Goal: Book appointment/travel/reservation

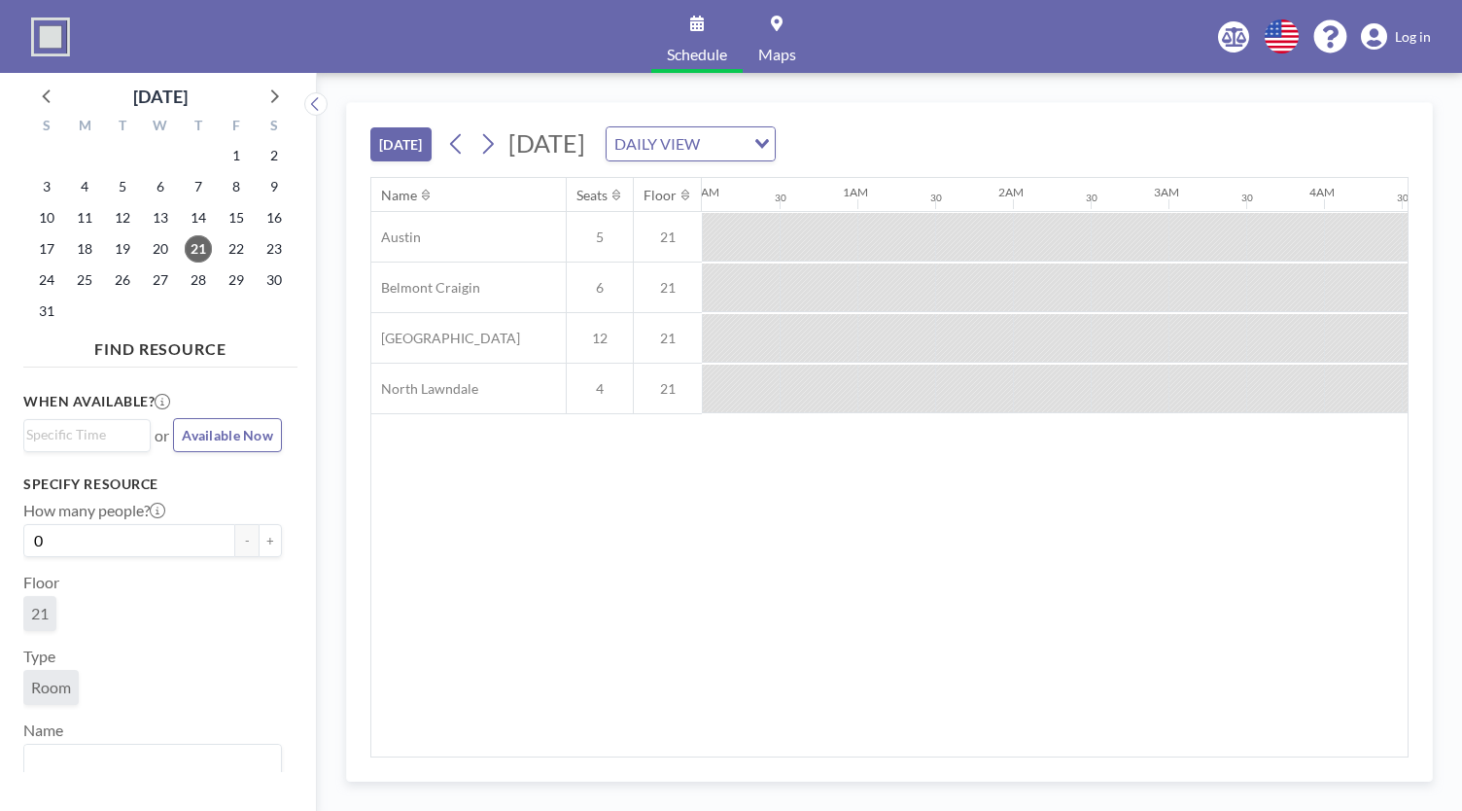
scroll to position [0, 1711]
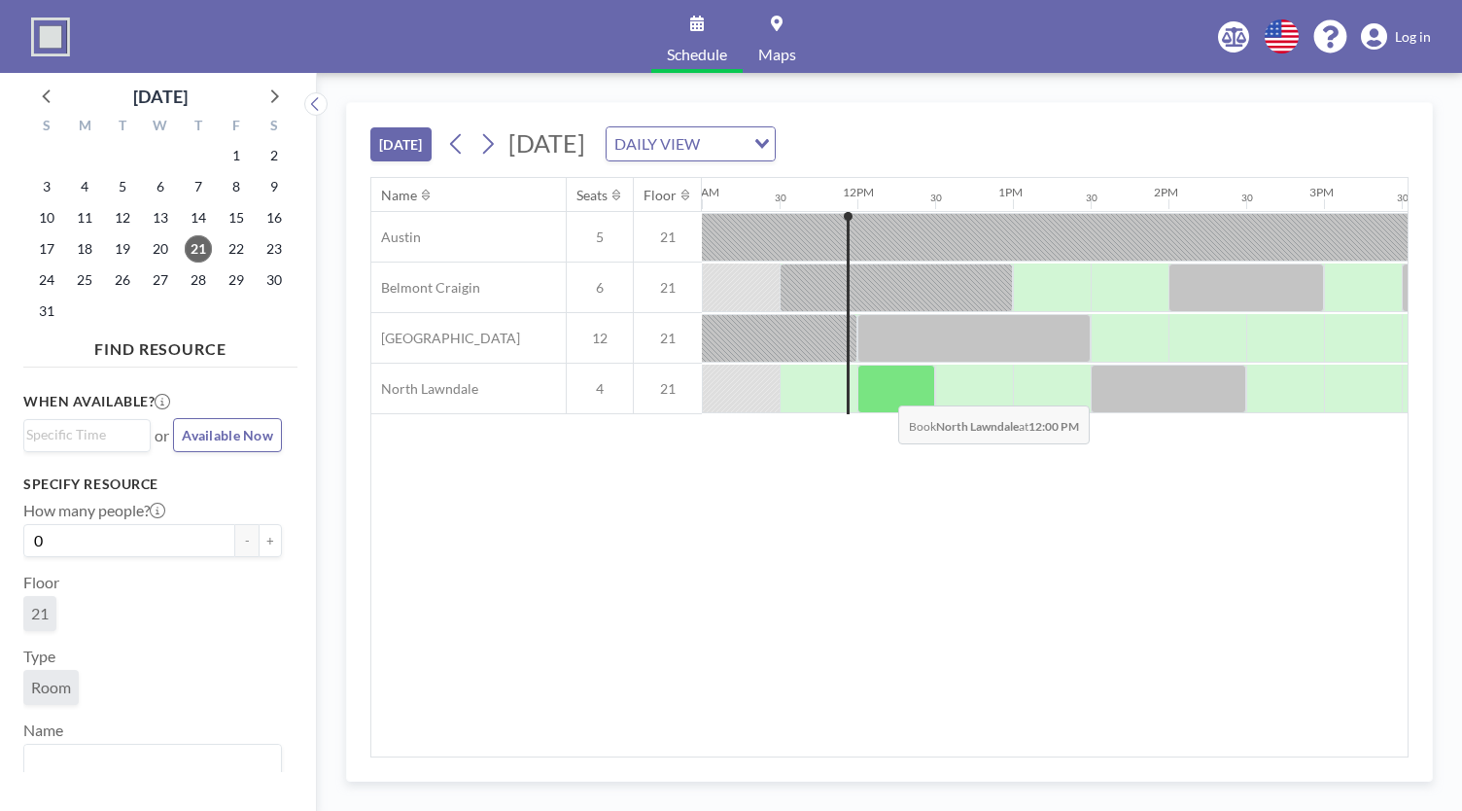
click at [883, 389] on div at bounding box center [897, 389] width 78 height 49
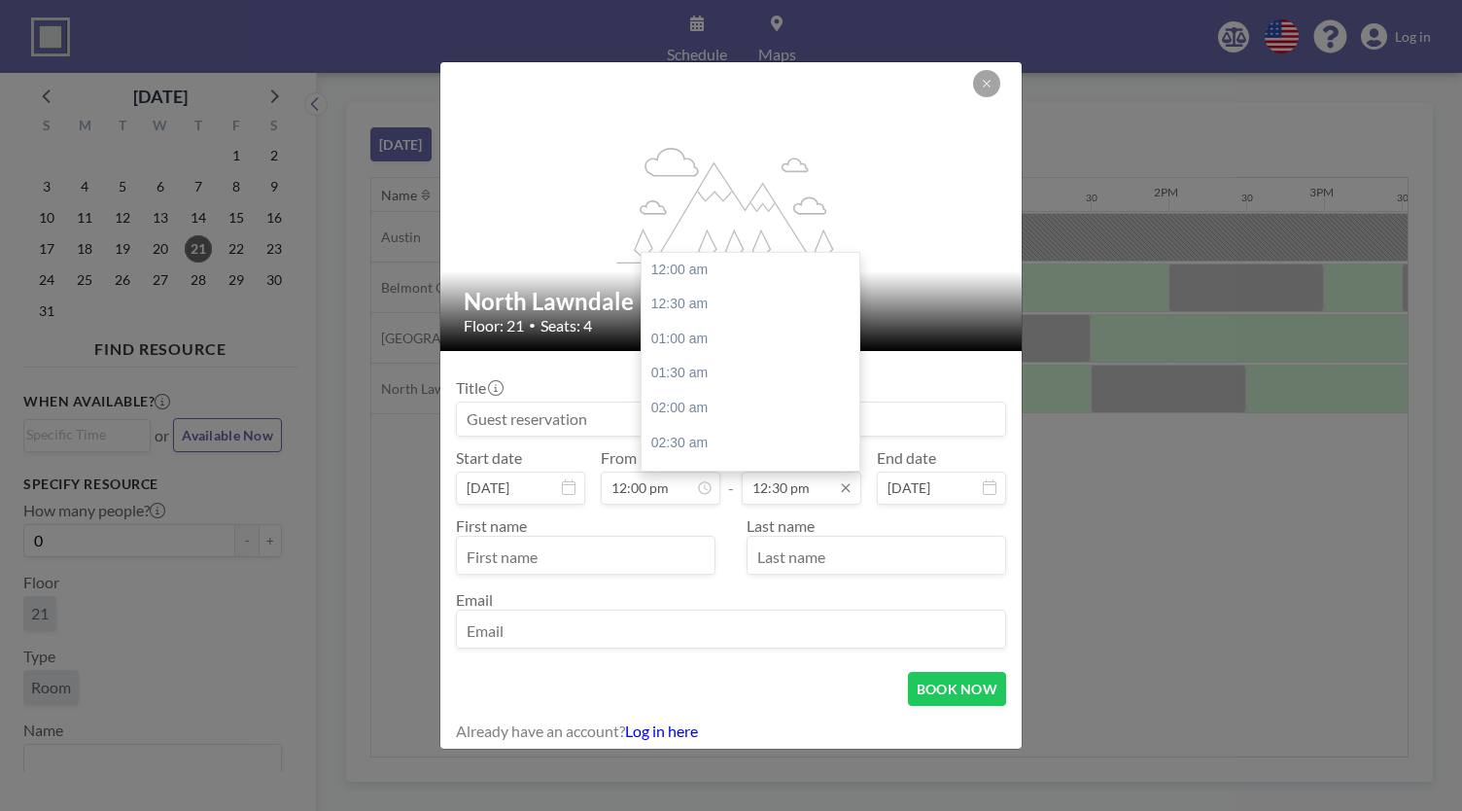
scroll to position [865, 0]
click at [782, 489] on input "12:30 pm" at bounding box center [802, 488] width 120 height 33
click at [680, 341] on div "01:30 pm" at bounding box center [756, 339] width 228 height 35
type input "01:30 pm"
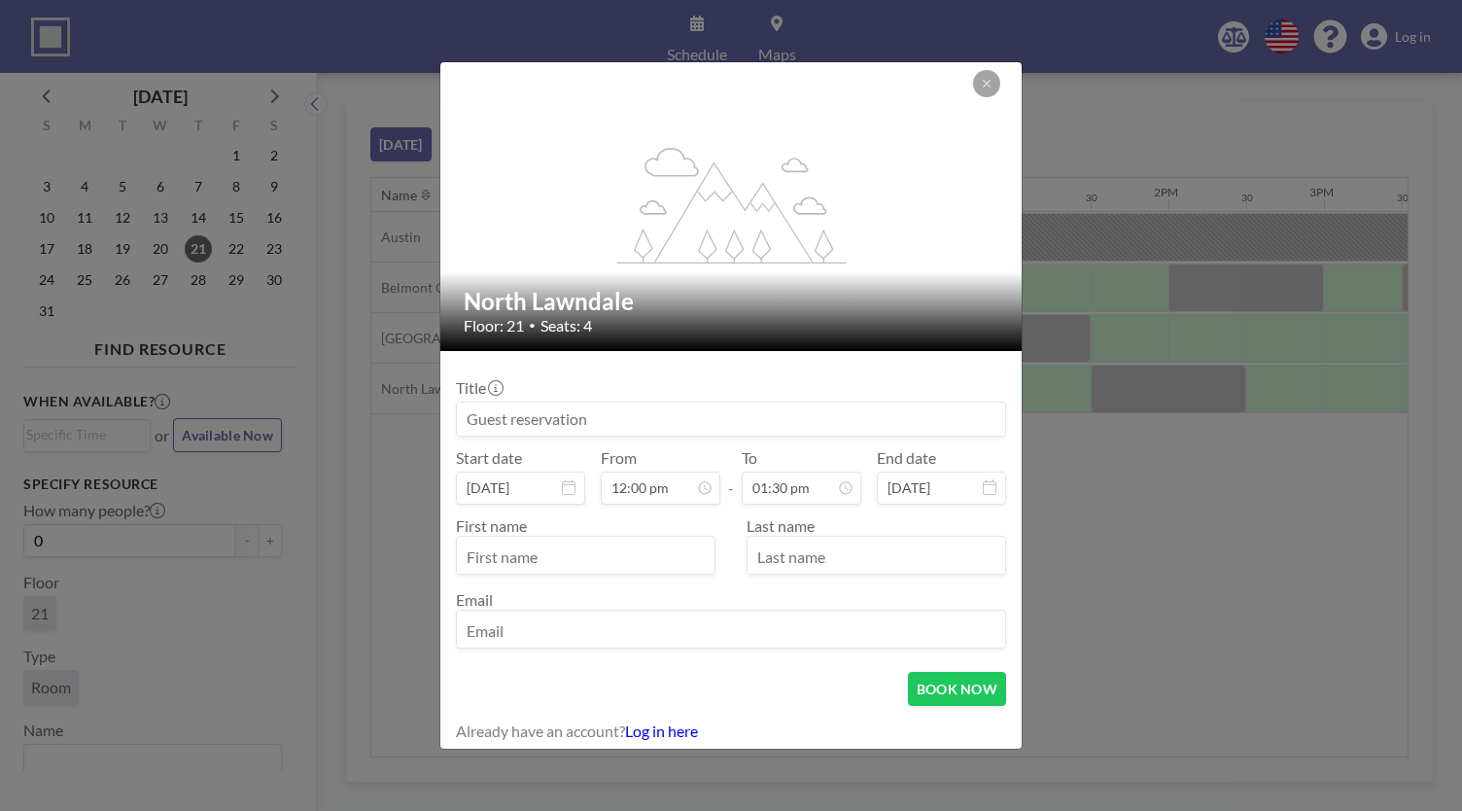
click at [530, 423] on input at bounding box center [731, 419] width 548 height 33
click at [529, 422] on input at bounding box center [731, 419] width 548 height 33
click at [531, 421] on input at bounding box center [731, 419] width 548 height 33
type input "[PERSON_NAME] +[PERSON_NAME]"
click at [564, 625] on input "email" at bounding box center [731, 630] width 548 height 33
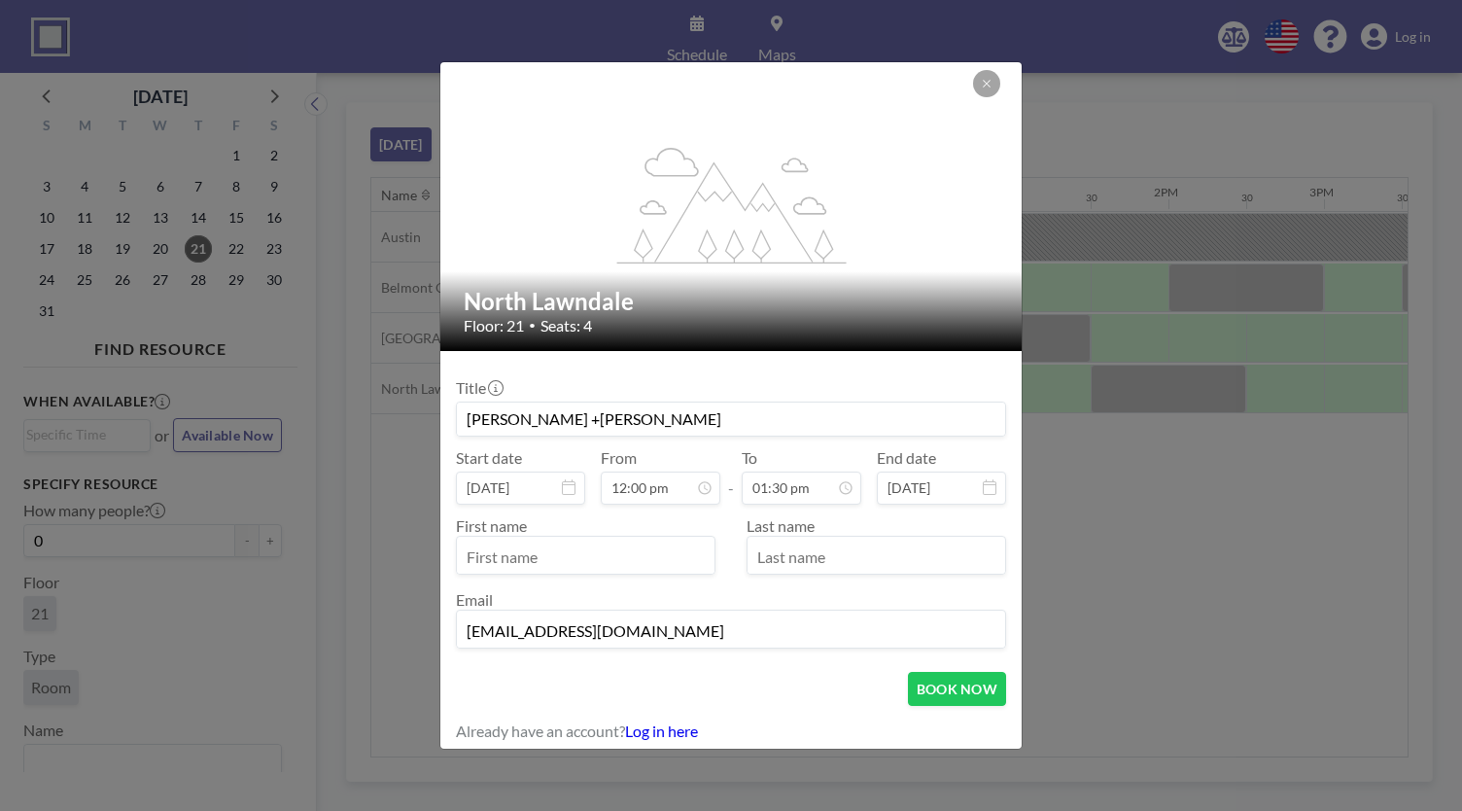
type input "[EMAIL_ADDRESS][DOMAIN_NAME]"
click at [480, 555] on input "text" at bounding box center [586, 557] width 258 height 33
type input "jen"
click at [788, 567] on input "text" at bounding box center [877, 557] width 258 height 33
type input "j"
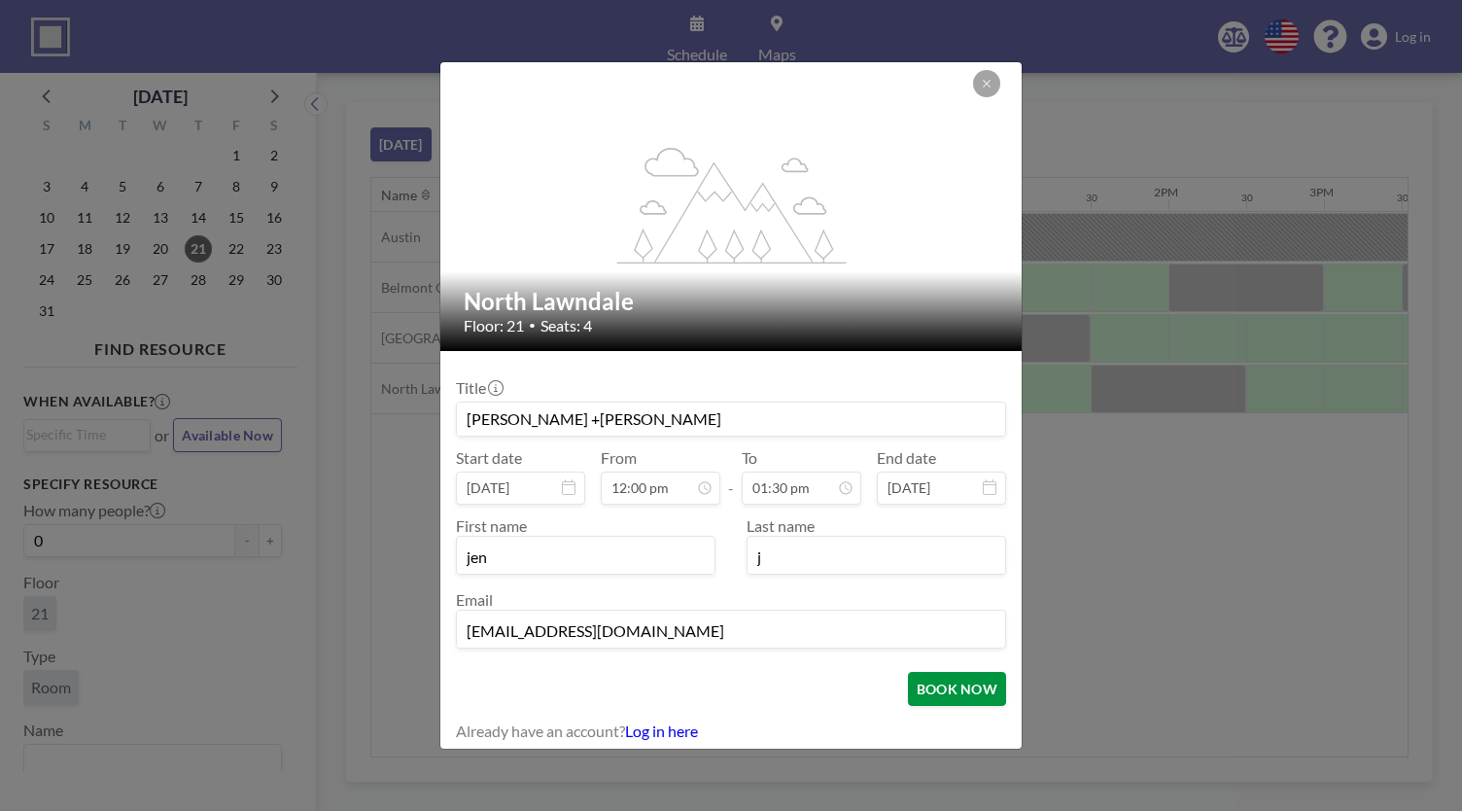
click at [964, 699] on button "BOOK NOW" at bounding box center [957, 689] width 98 height 34
